Goal: Task Accomplishment & Management: Manage account settings

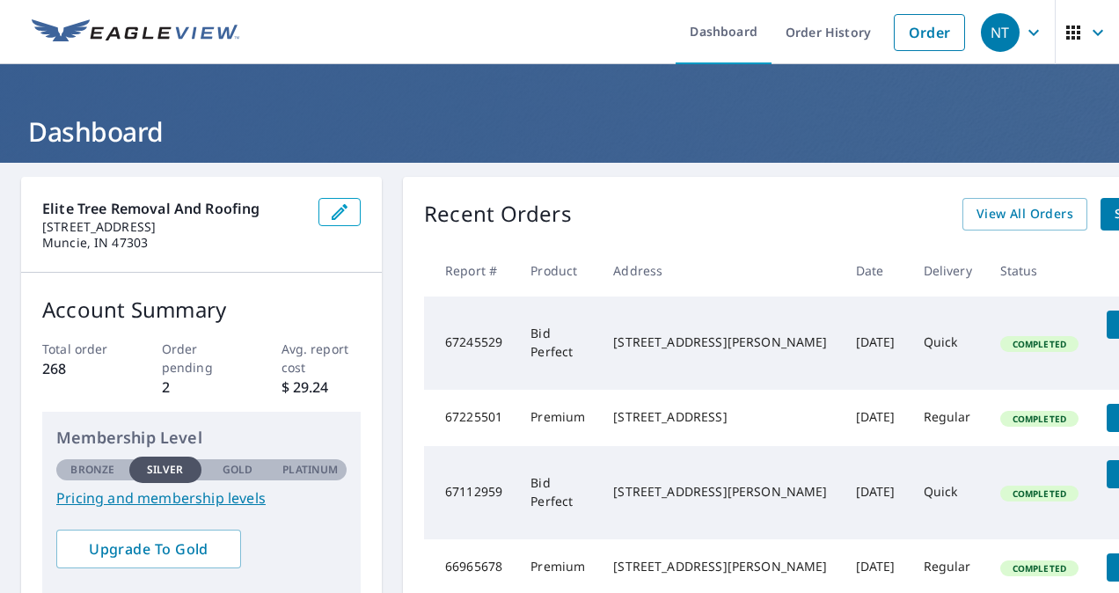
scroll to position [0, 56]
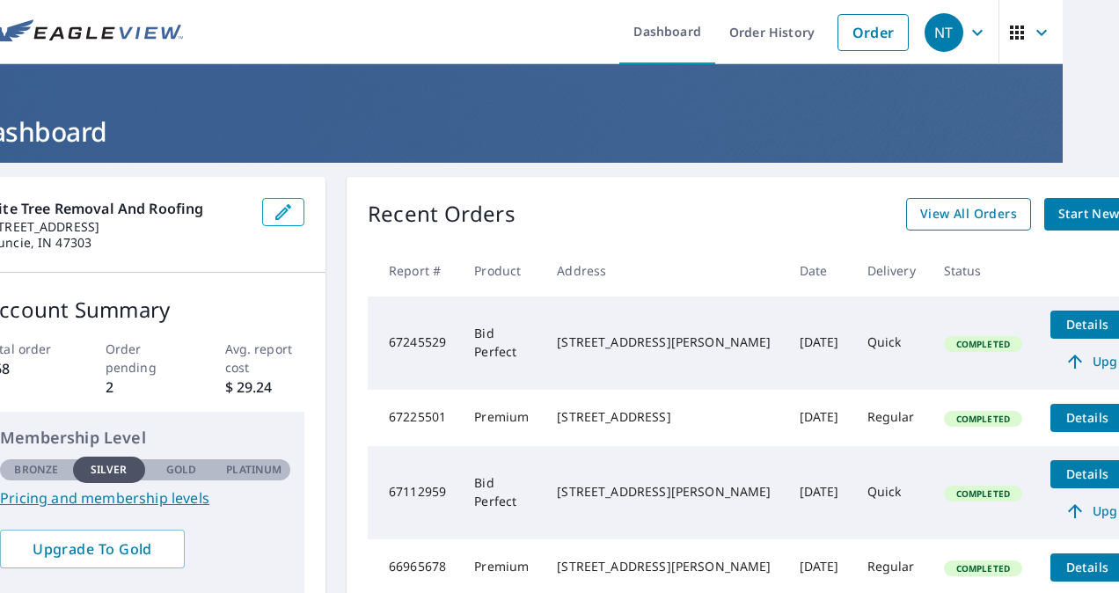
click at [920, 209] on span "View All Orders" at bounding box center [968, 214] width 97 height 22
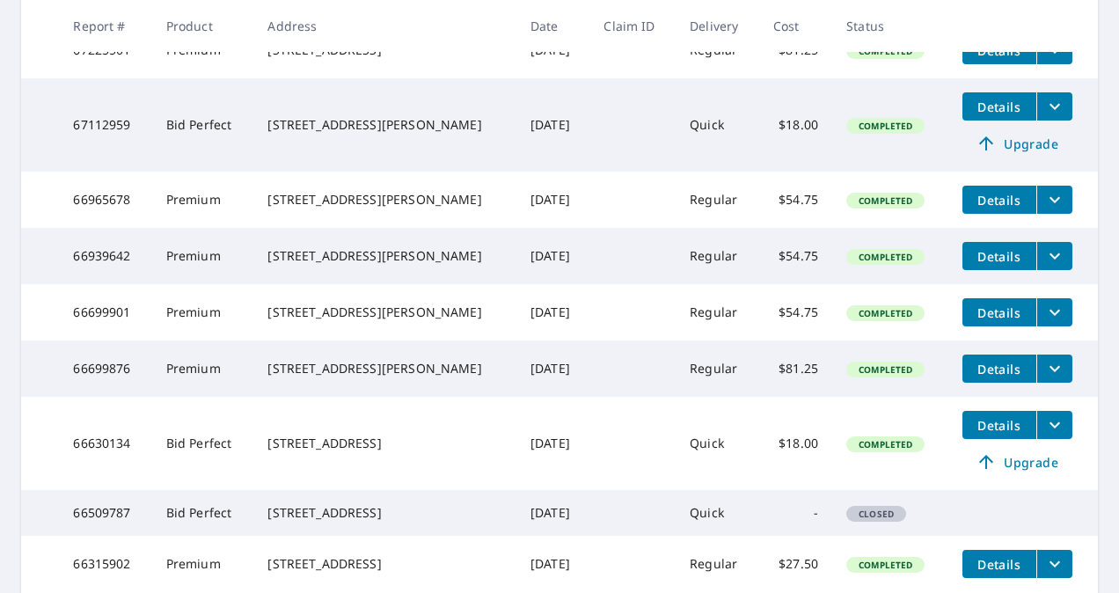
scroll to position [648, 0]
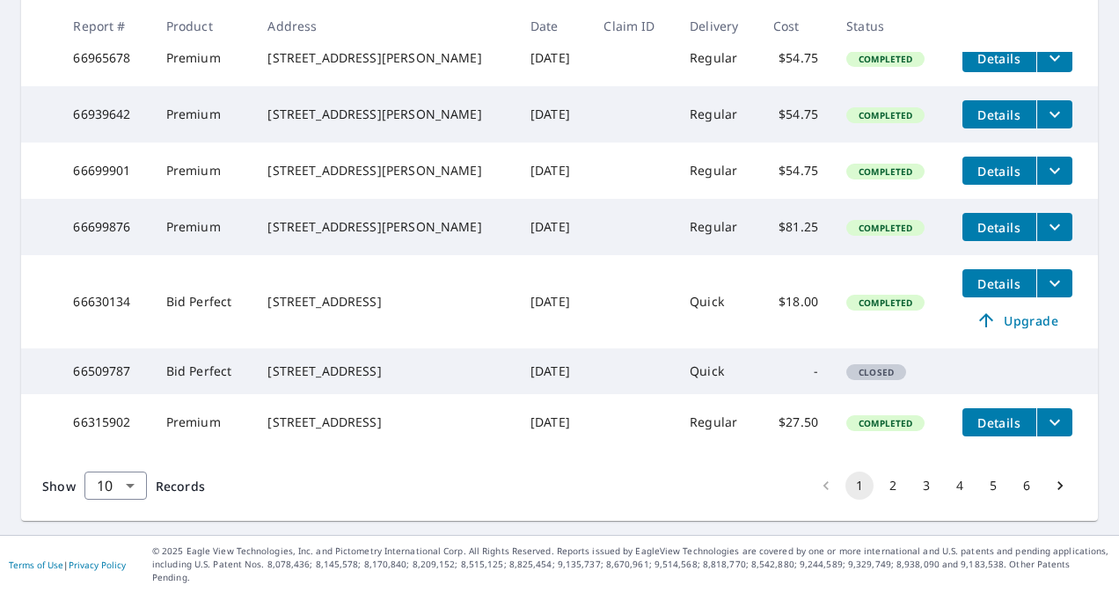
click at [879, 495] on button "2" at bounding box center [893, 485] width 28 height 28
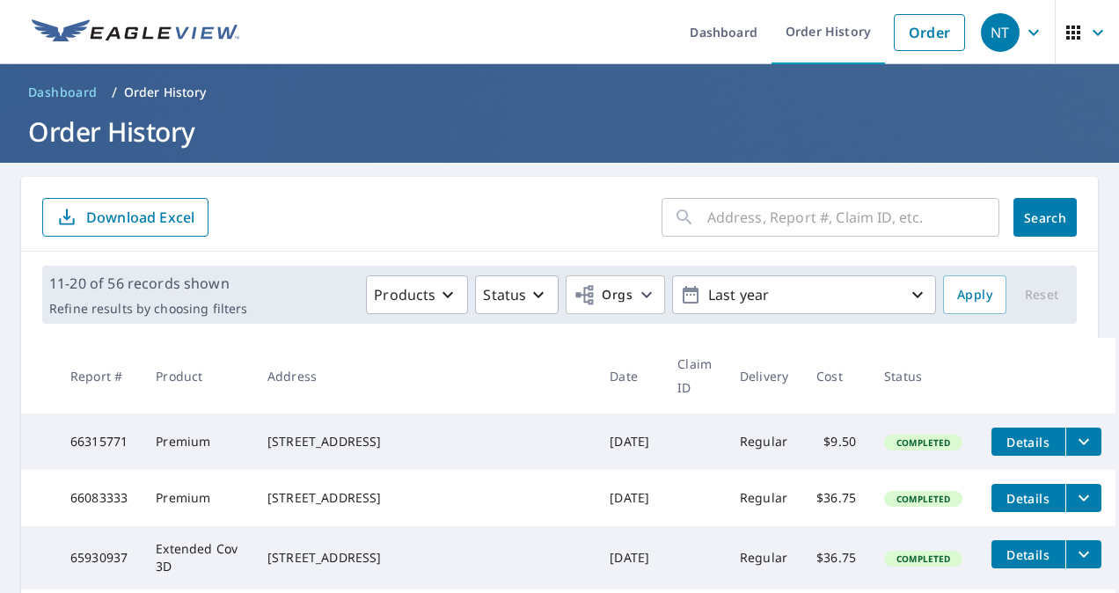
scroll to position [618, 0]
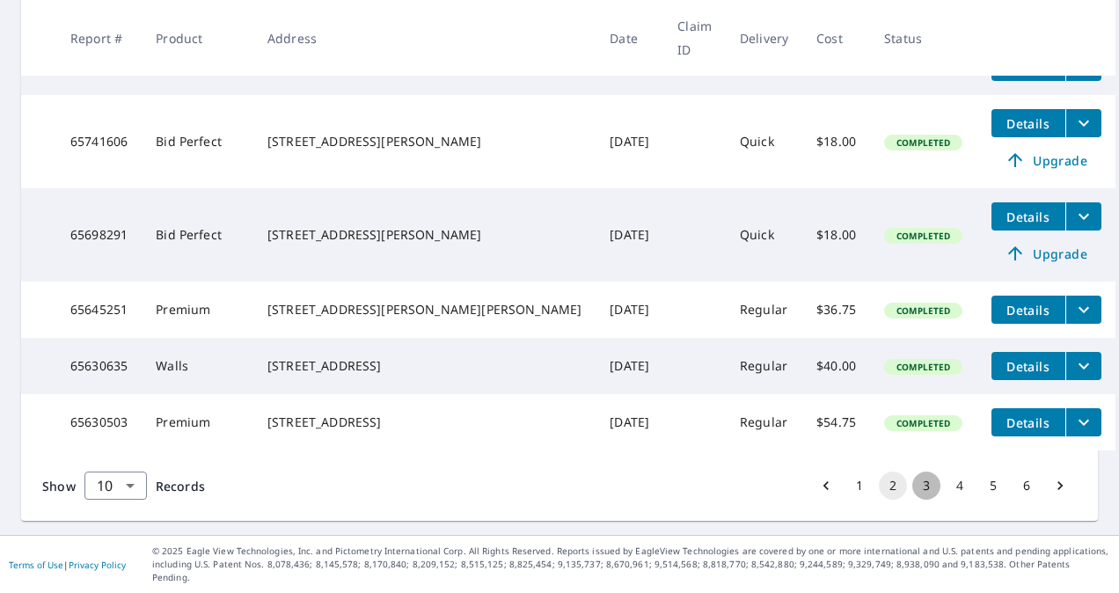
click at [912, 496] on button "3" at bounding box center [926, 485] width 28 height 28
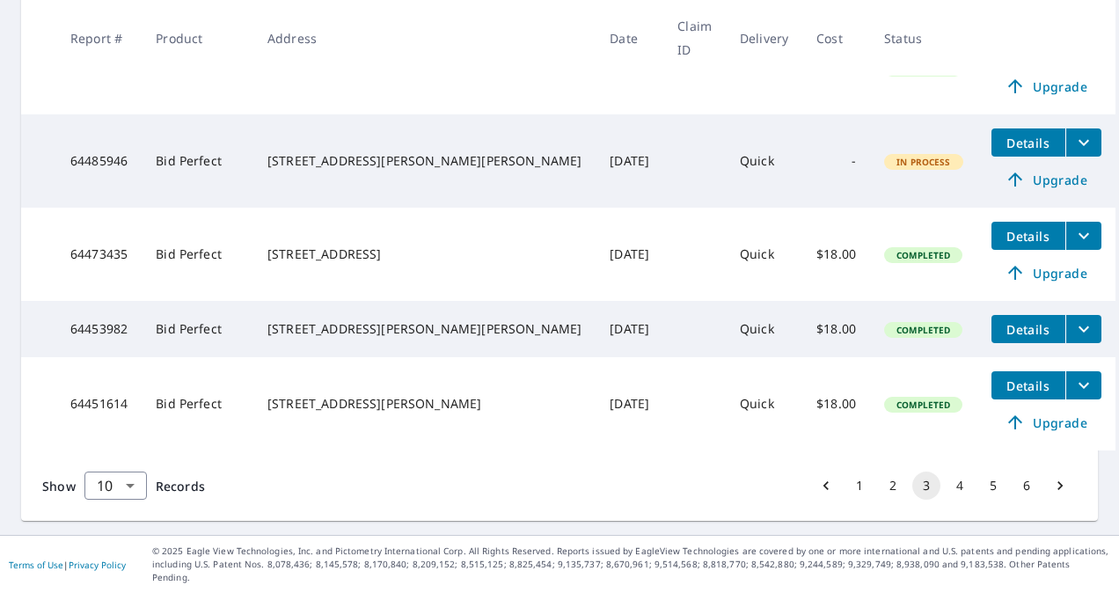
scroll to position [708, 0]
click at [879, 500] on button "2" at bounding box center [893, 485] width 28 height 28
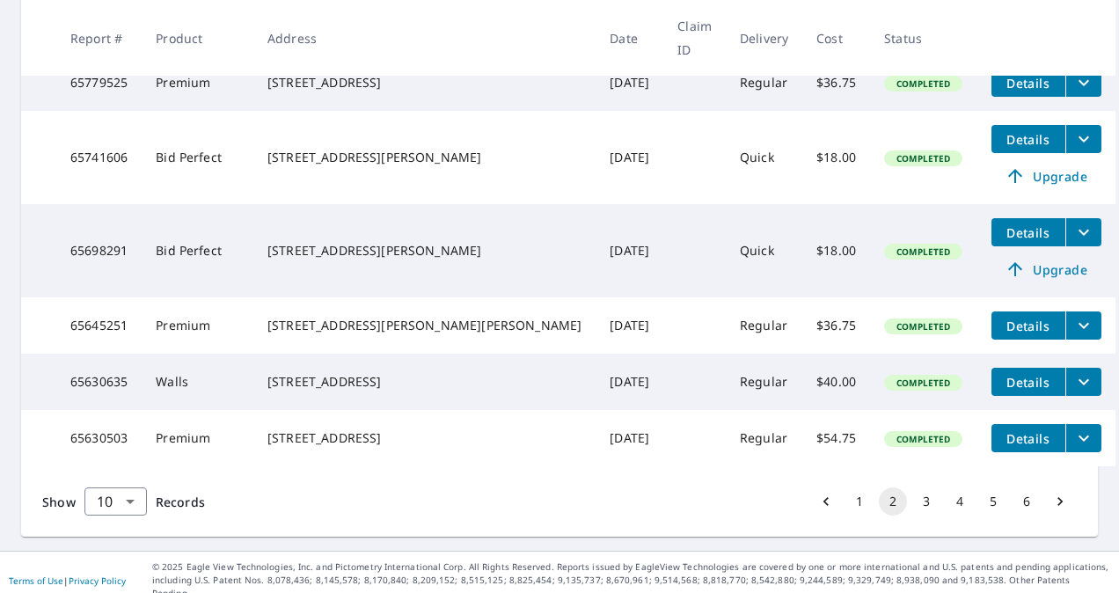
scroll to position [589, 0]
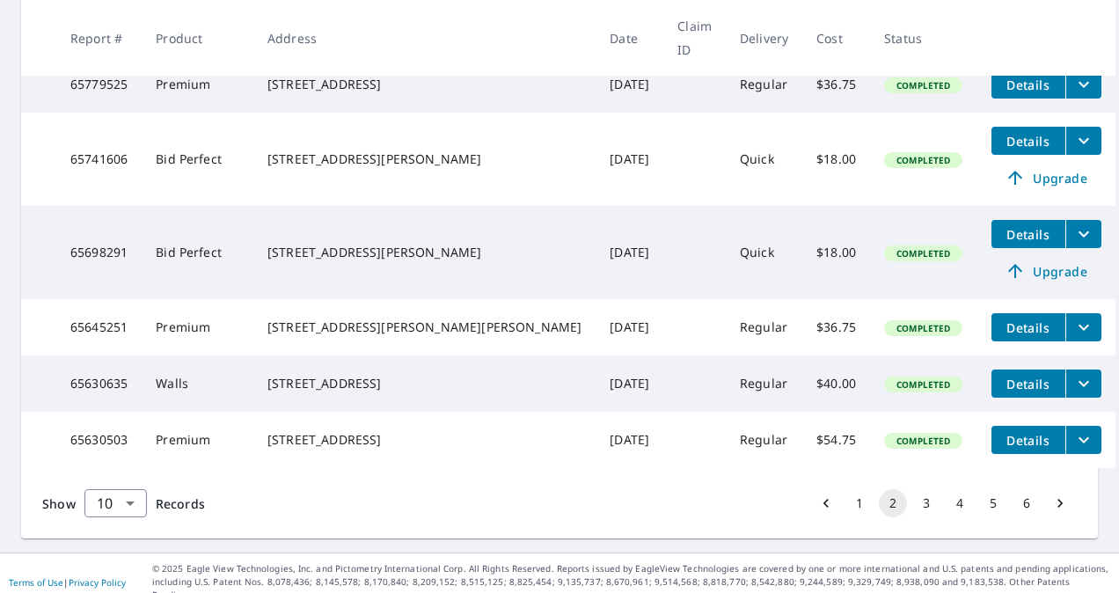
click at [845, 517] on button "1" at bounding box center [859, 503] width 28 height 28
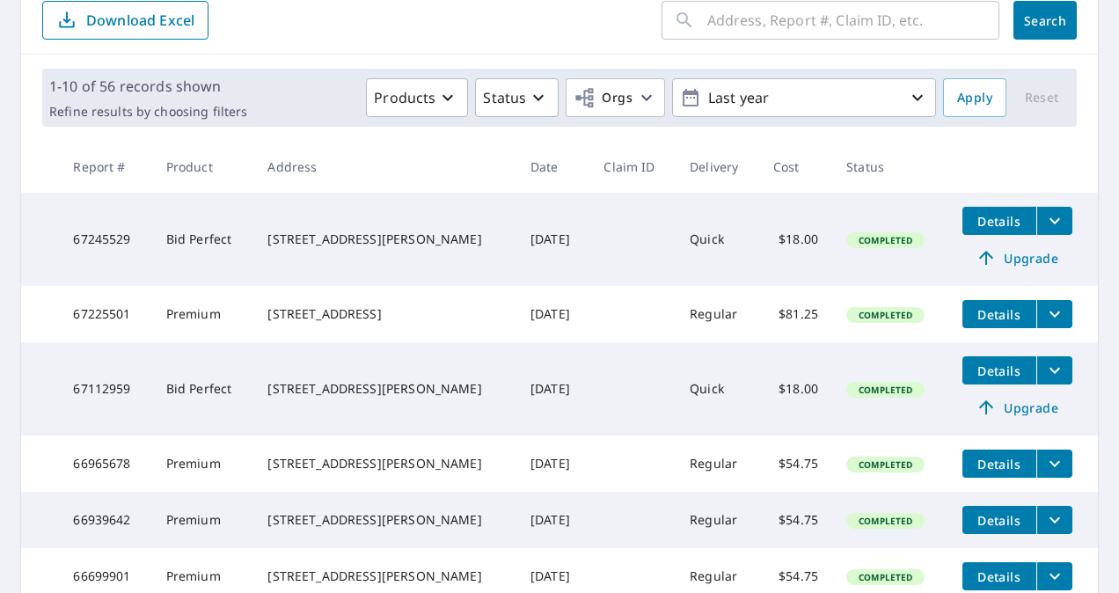
scroll to position [196, 0]
